Goal: Task Accomplishment & Management: Manage account settings

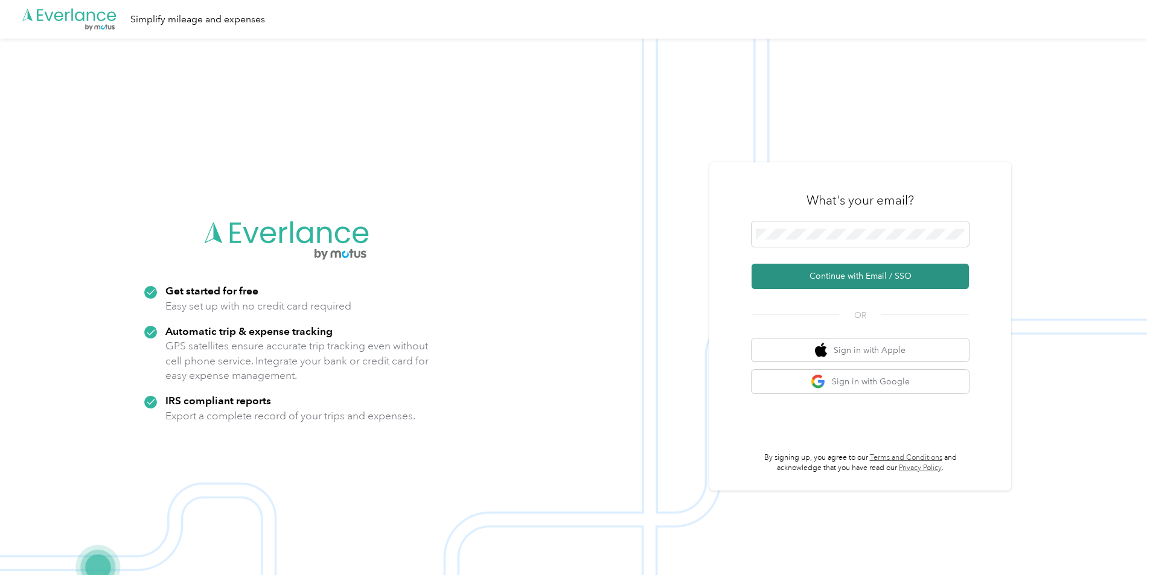
click at [876, 278] on button "Continue with Email / SSO" at bounding box center [860, 276] width 217 height 25
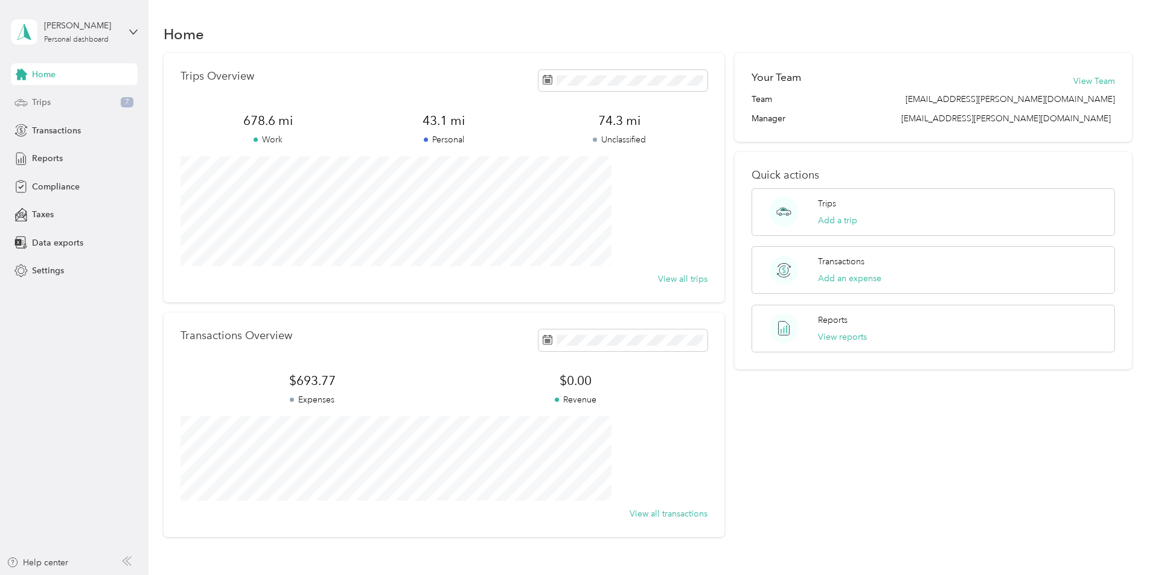
click at [57, 102] on div "Trips 7" at bounding box center [74, 103] width 127 height 22
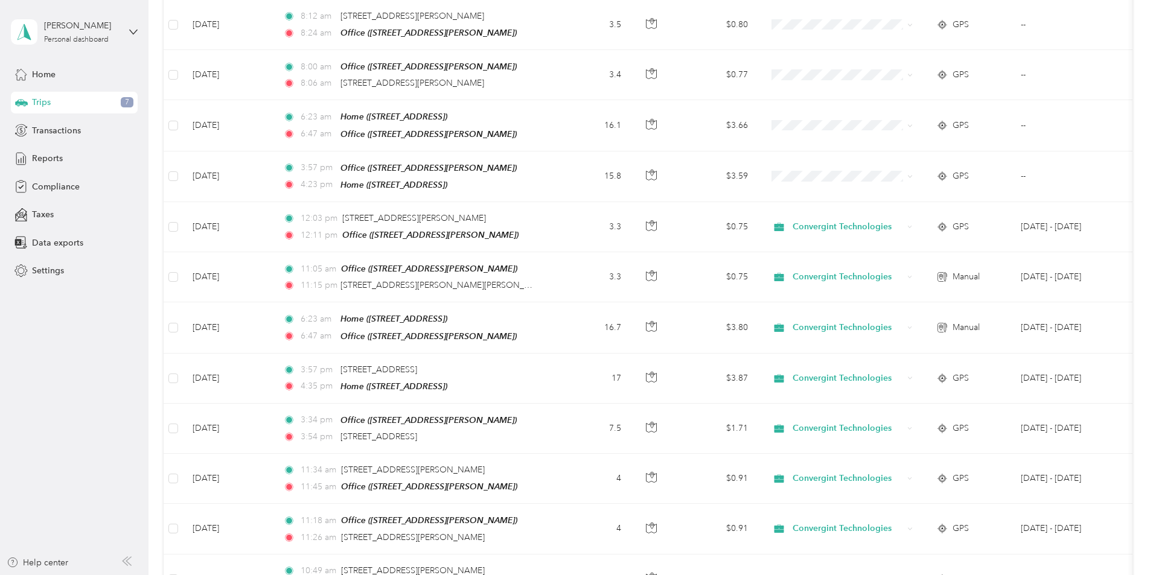
scroll to position [362, 0]
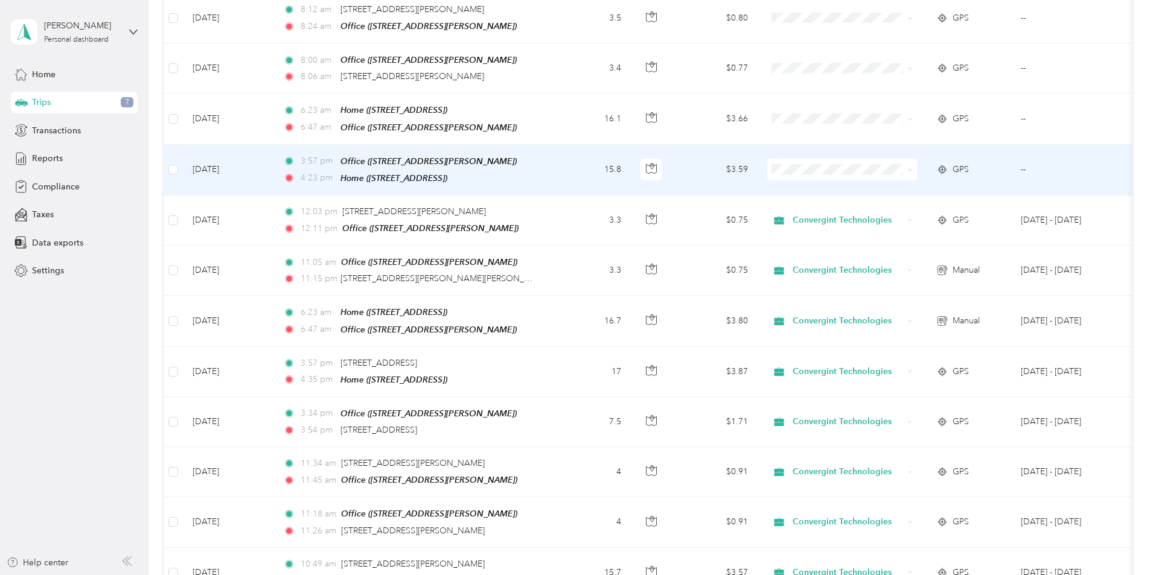
click at [909, 186] on span "Convergint Technologies" at bounding box center [934, 186] width 112 height 13
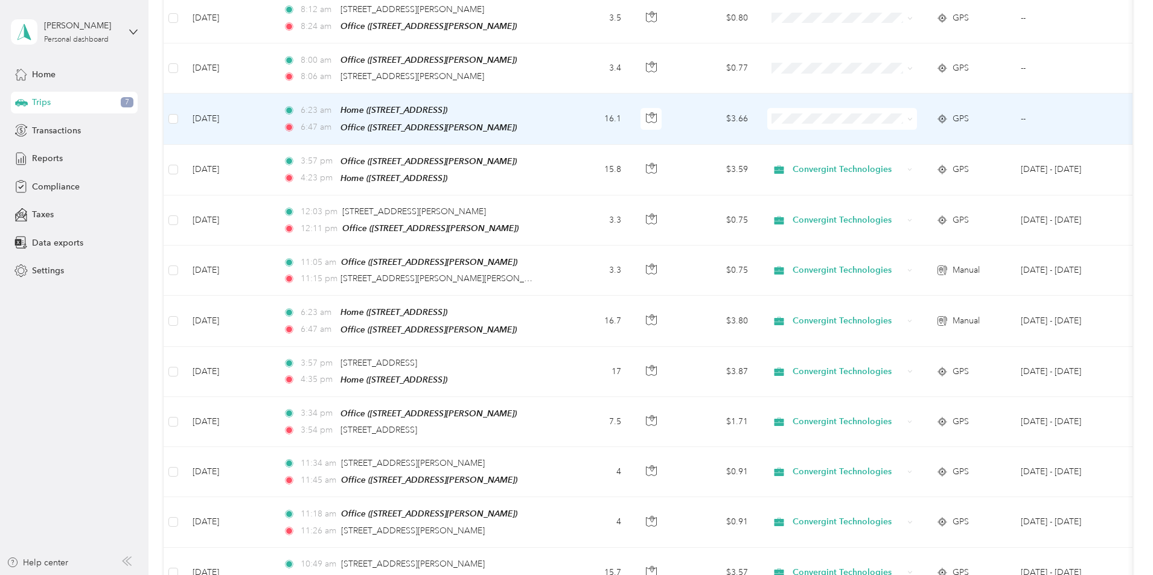
click at [915, 137] on span "Convergint Technologies" at bounding box center [934, 136] width 112 height 13
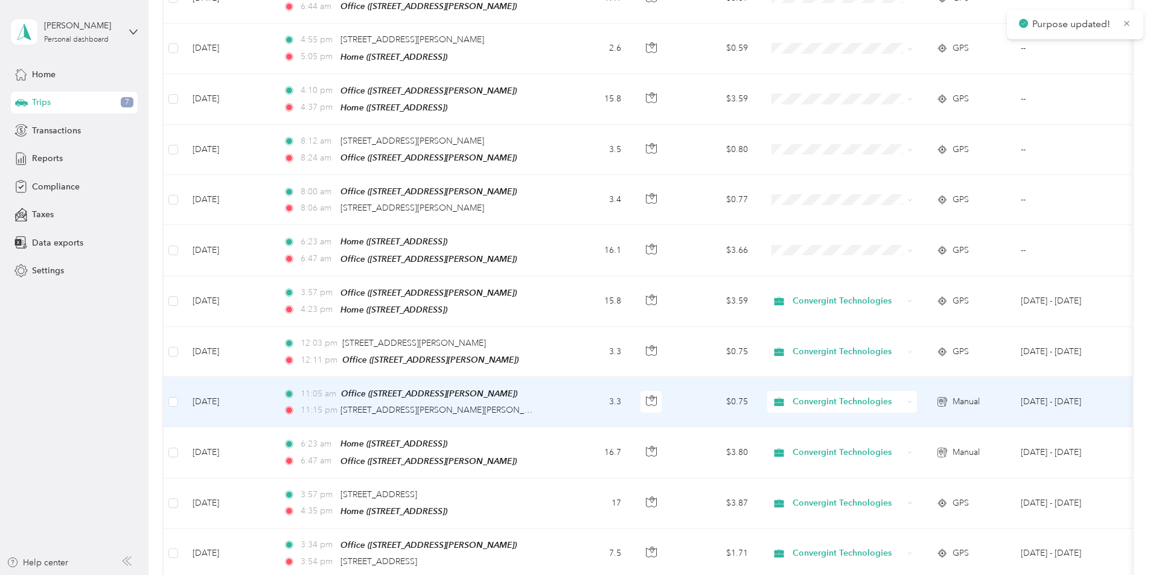
scroll to position [181, 0]
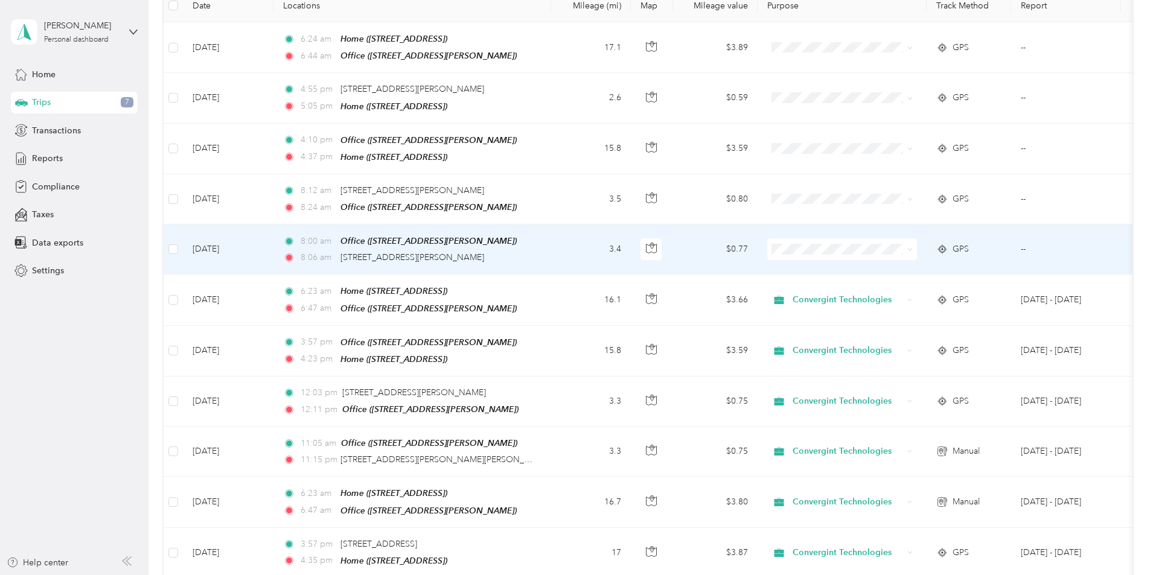
click at [917, 265] on span "Convergint Technologies" at bounding box center [934, 266] width 112 height 13
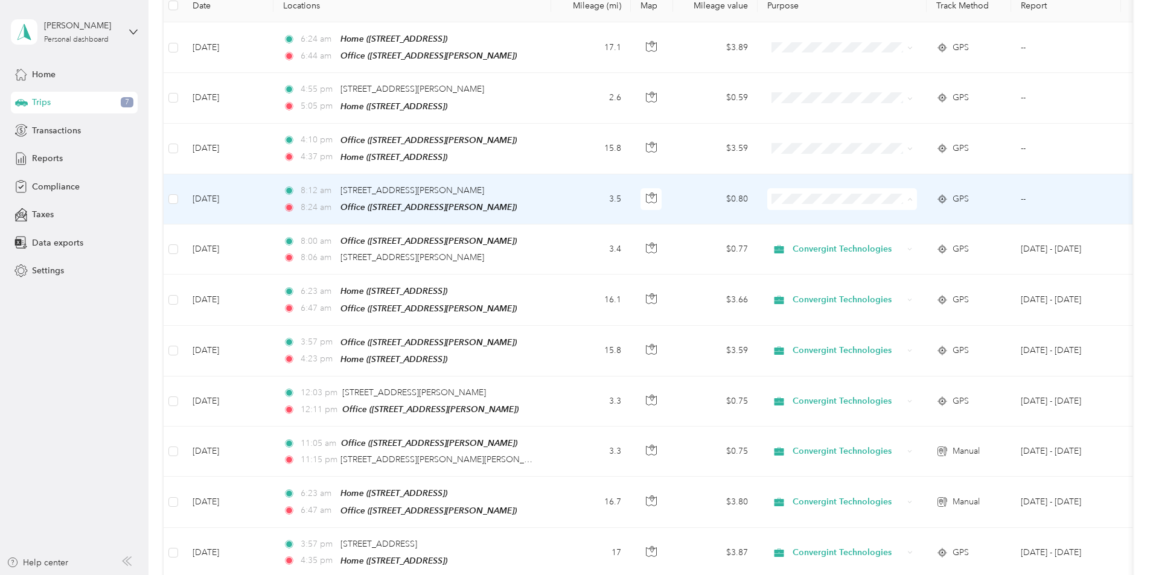
click at [914, 217] on span "Convergint Technologies" at bounding box center [934, 218] width 112 height 13
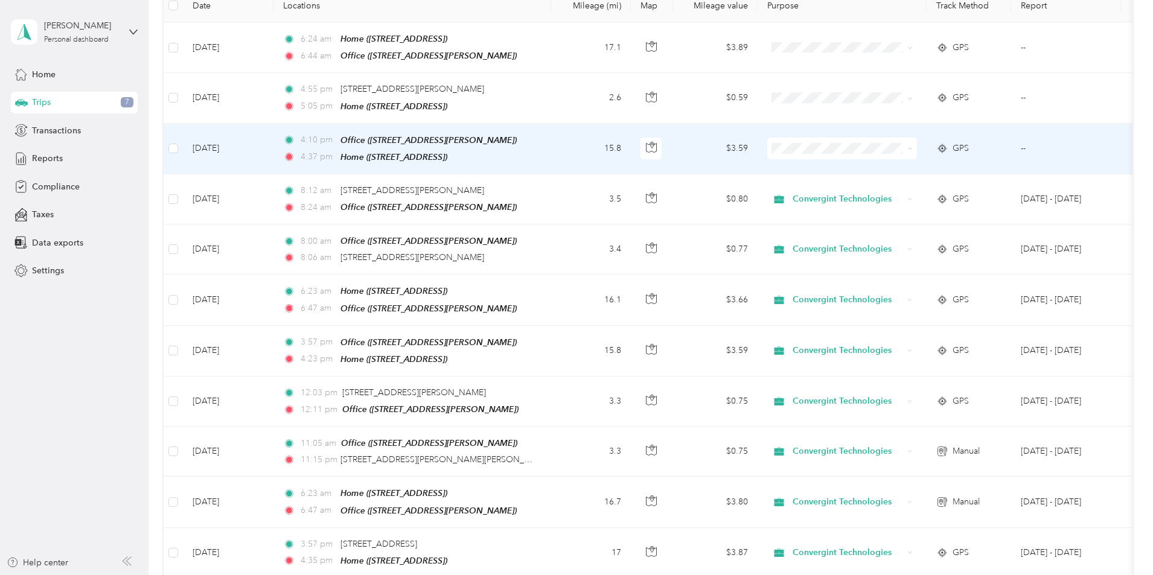
click at [917, 165] on span "Convergint Technologies" at bounding box center [934, 168] width 112 height 13
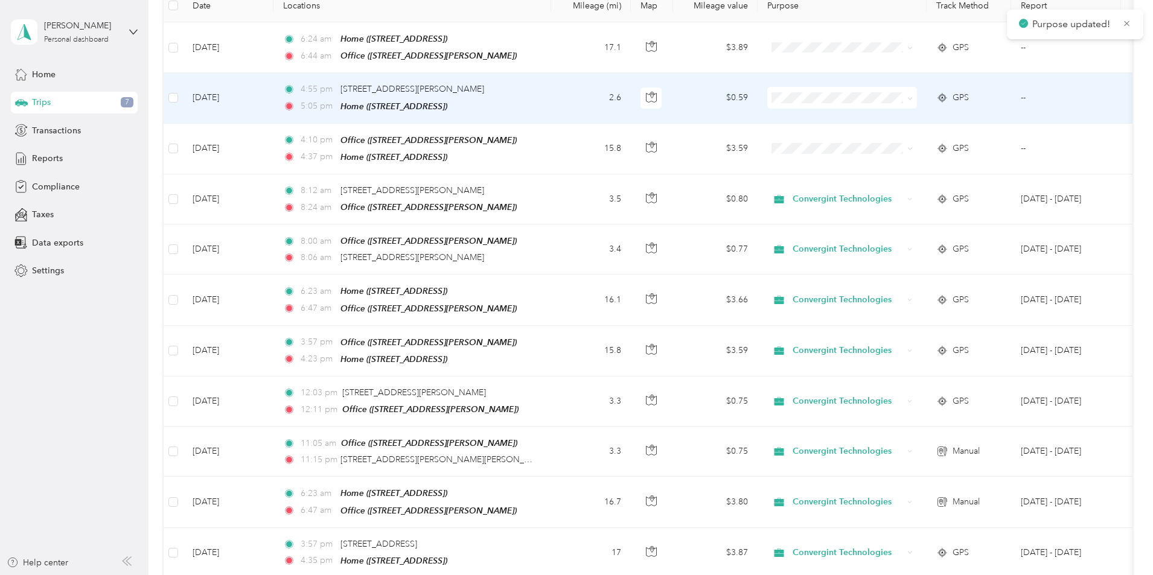
click at [909, 88] on span at bounding box center [842, 98] width 150 height 22
click at [912, 118] on span "Convergint Technologies" at bounding box center [934, 119] width 112 height 13
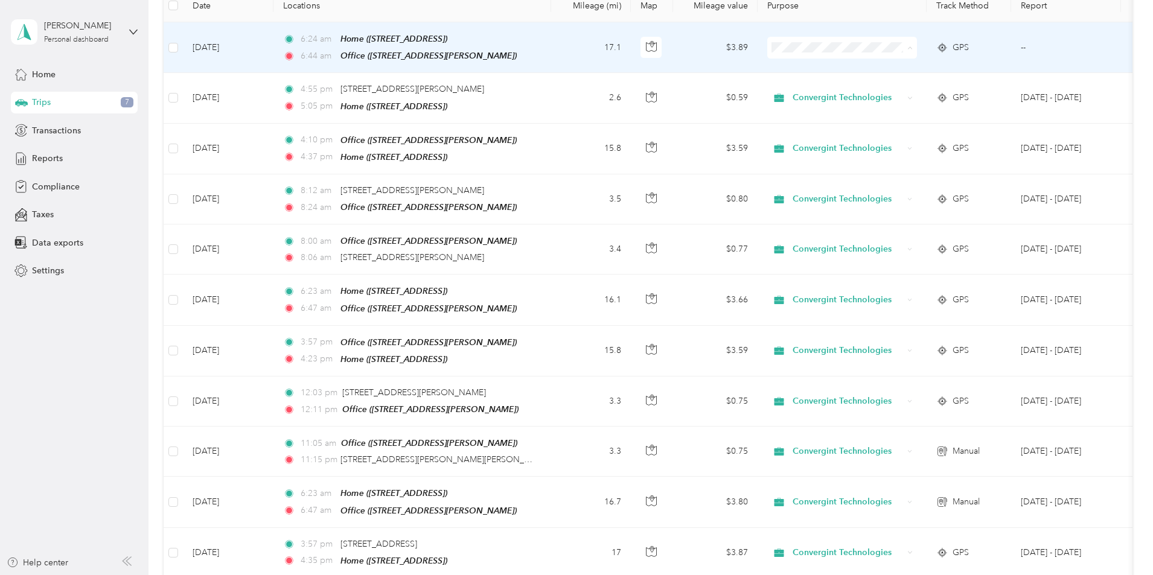
click at [919, 72] on li "Convergint Technologies" at bounding box center [923, 69] width 150 height 21
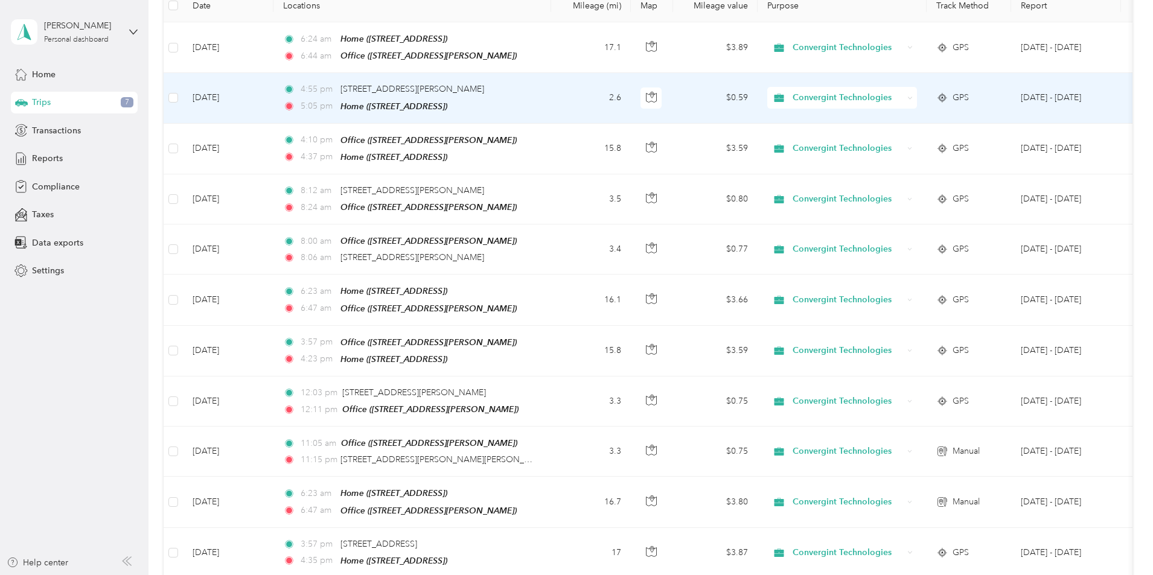
click at [913, 95] on icon at bounding box center [909, 97] width 5 height 5
click at [901, 138] on span "Personal" at bounding box center [935, 140] width 114 height 13
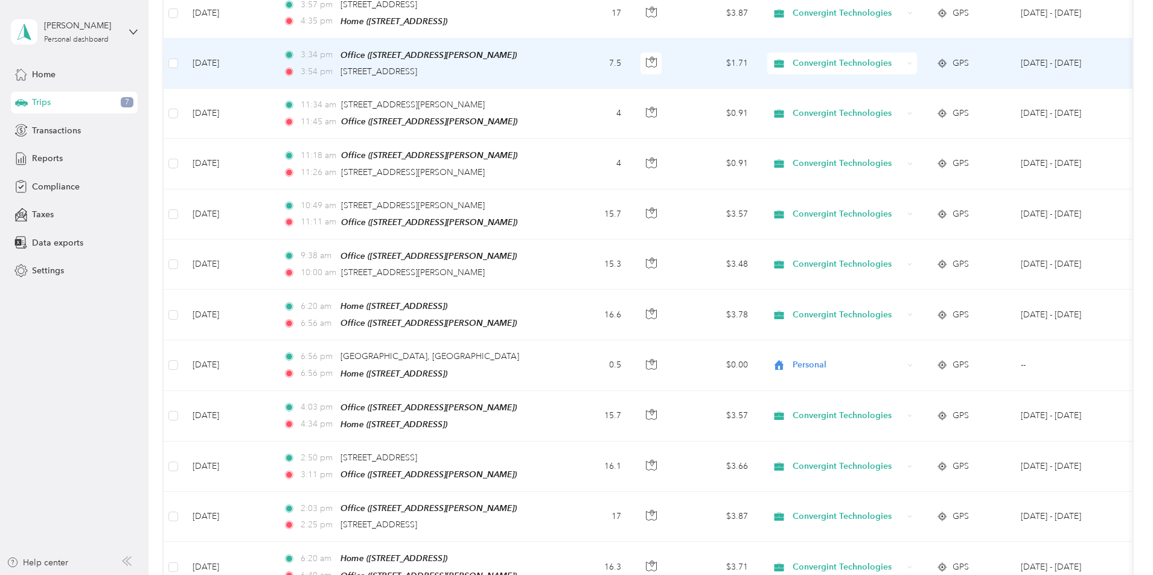
scroll to position [966, 0]
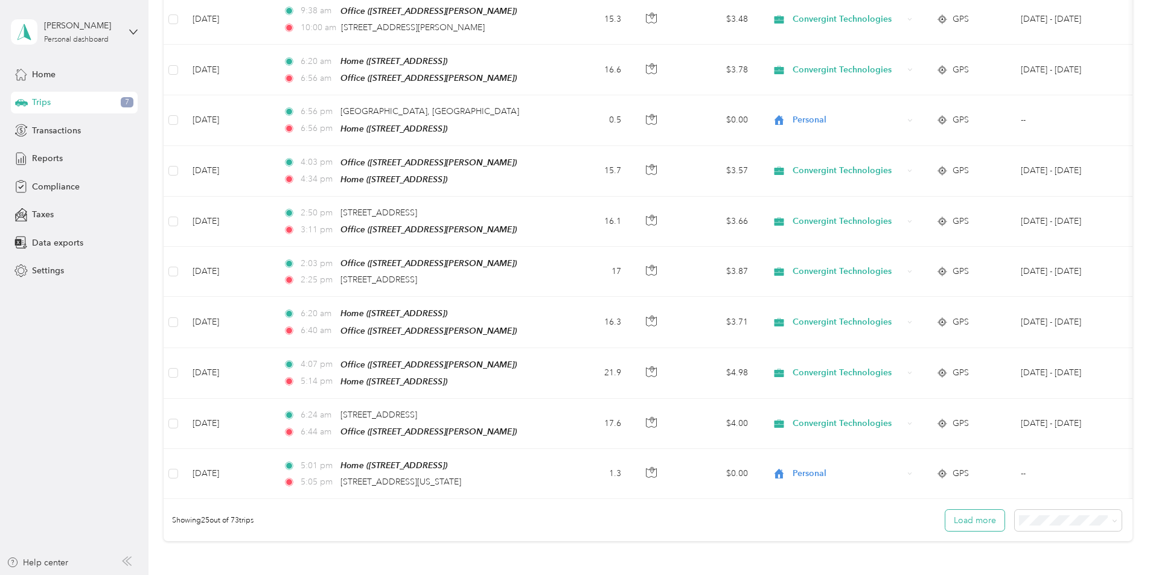
click at [945, 510] on button "Load more" at bounding box center [974, 520] width 59 height 21
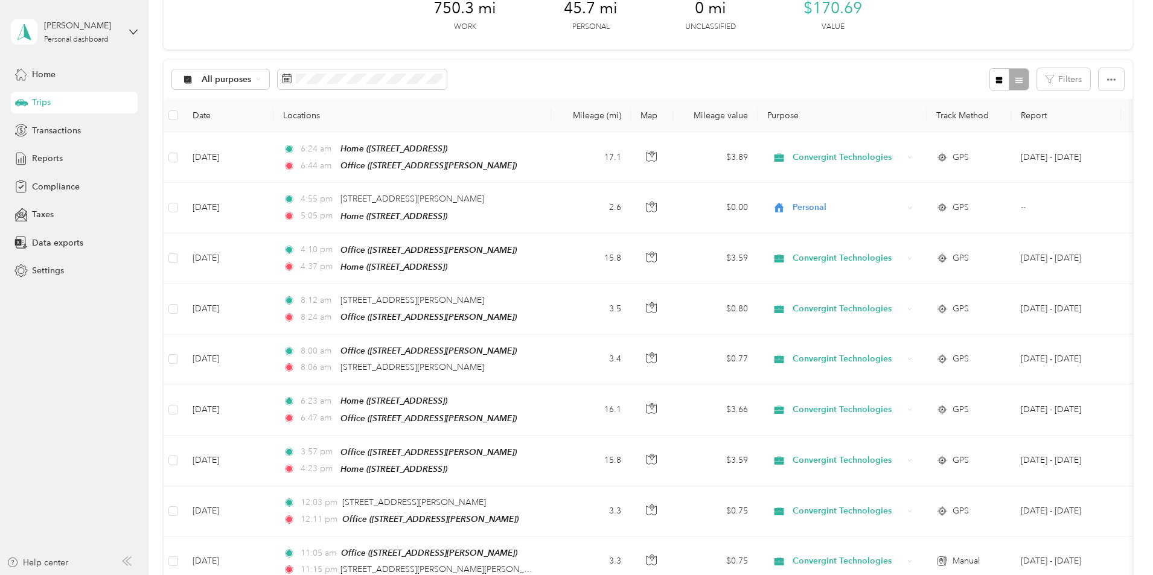
scroll to position [0, 0]
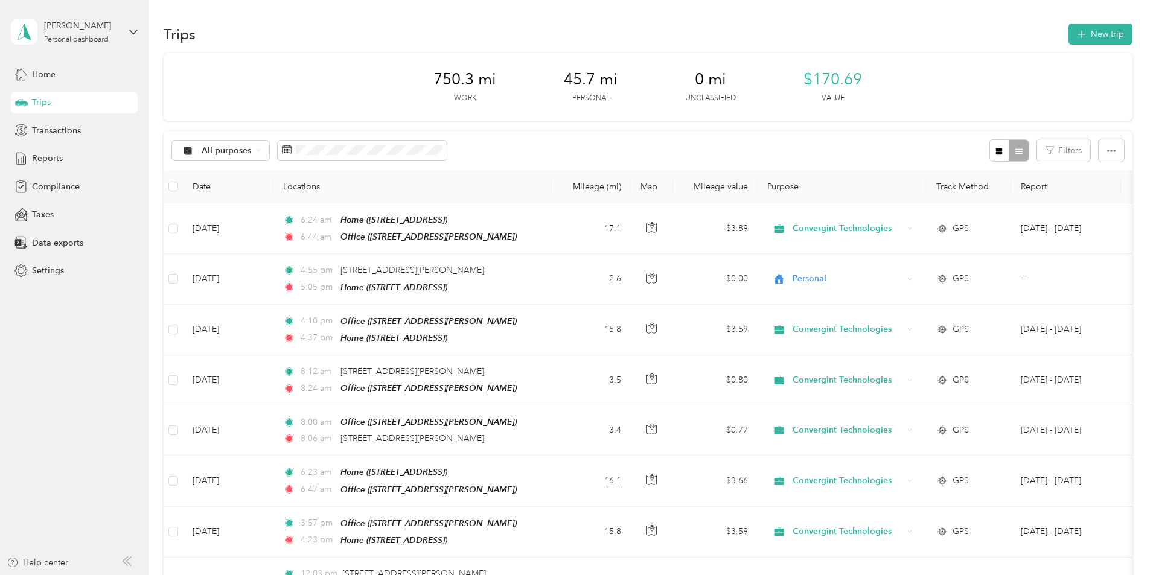
click at [620, 139] on div "All purposes Filters" at bounding box center [648, 150] width 969 height 39
click at [56, 152] on span "Reports" at bounding box center [47, 158] width 31 height 13
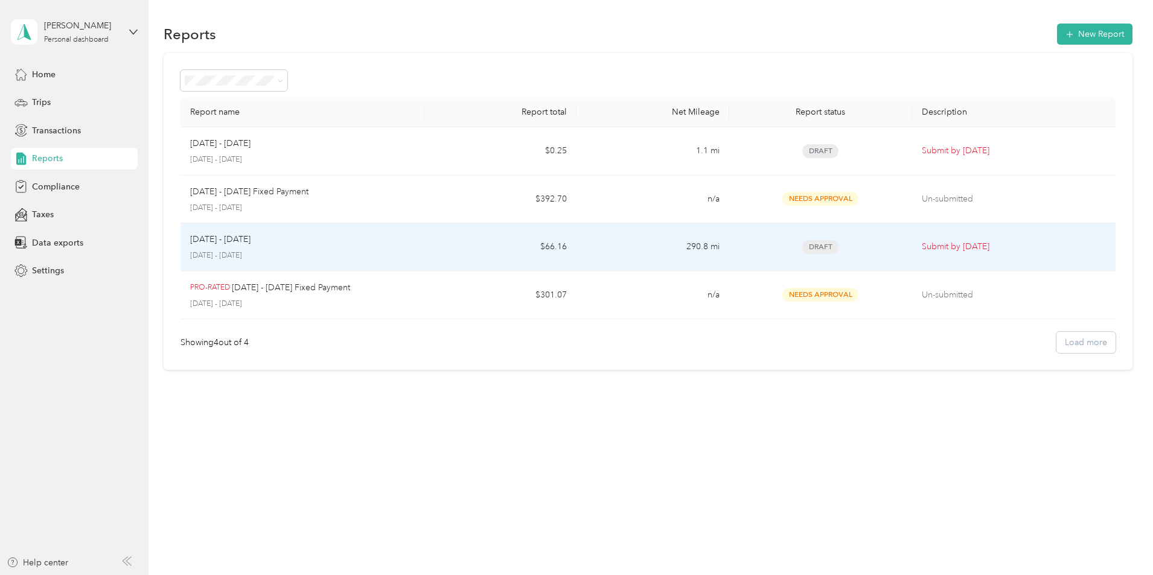
click at [831, 246] on div "Draft" at bounding box center [821, 247] width 164 height 14
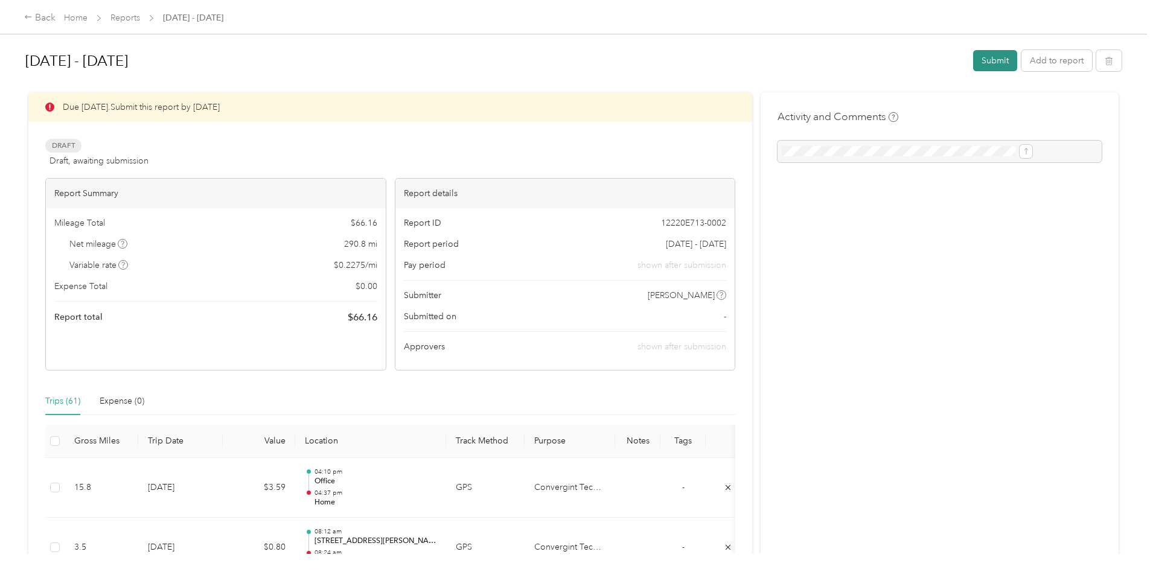
click at [973, 57] on button "Submit" at bounding box center [995, 60] width 44 height 21
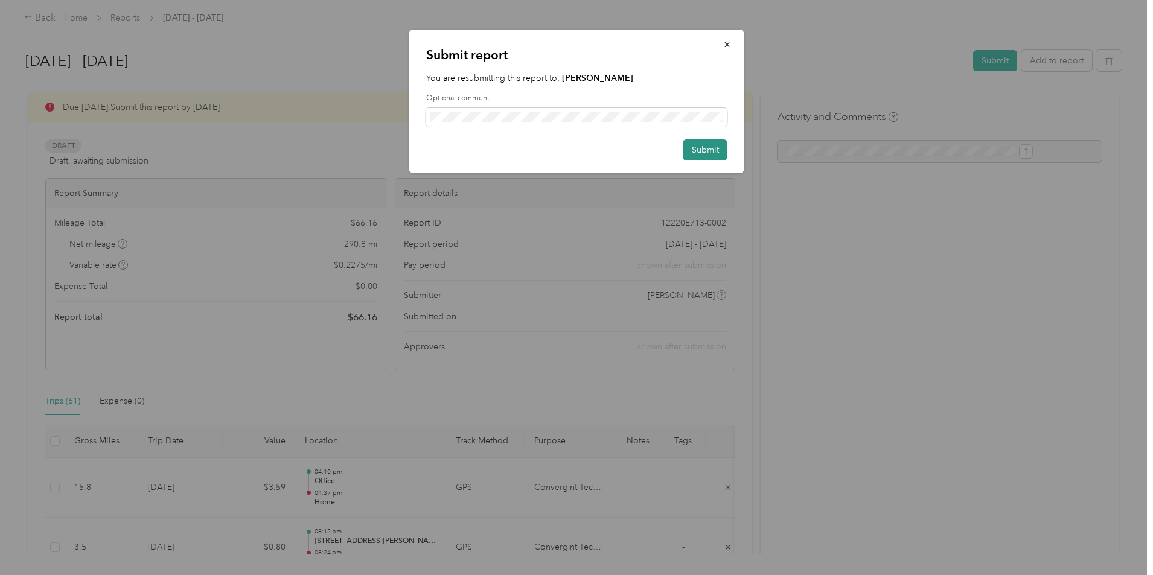
click at [693, 146] on button "Submit" at bounding box center [705, 149] width 44 height 21
